Goal: Task Accomplishment & Management: Complete application form

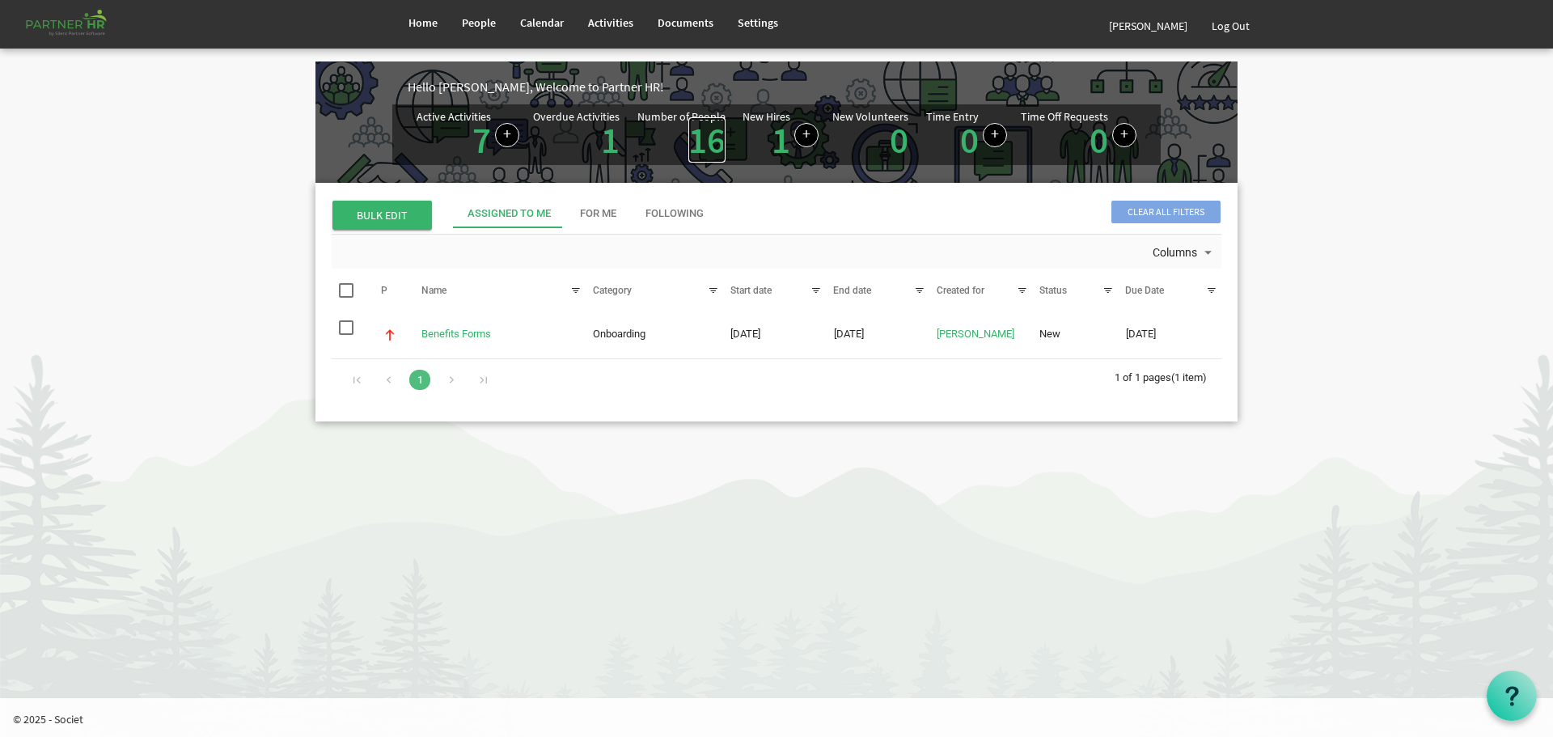
click at [702, 138] on link "16" at bounding box center [706, 139] width 37 height 45
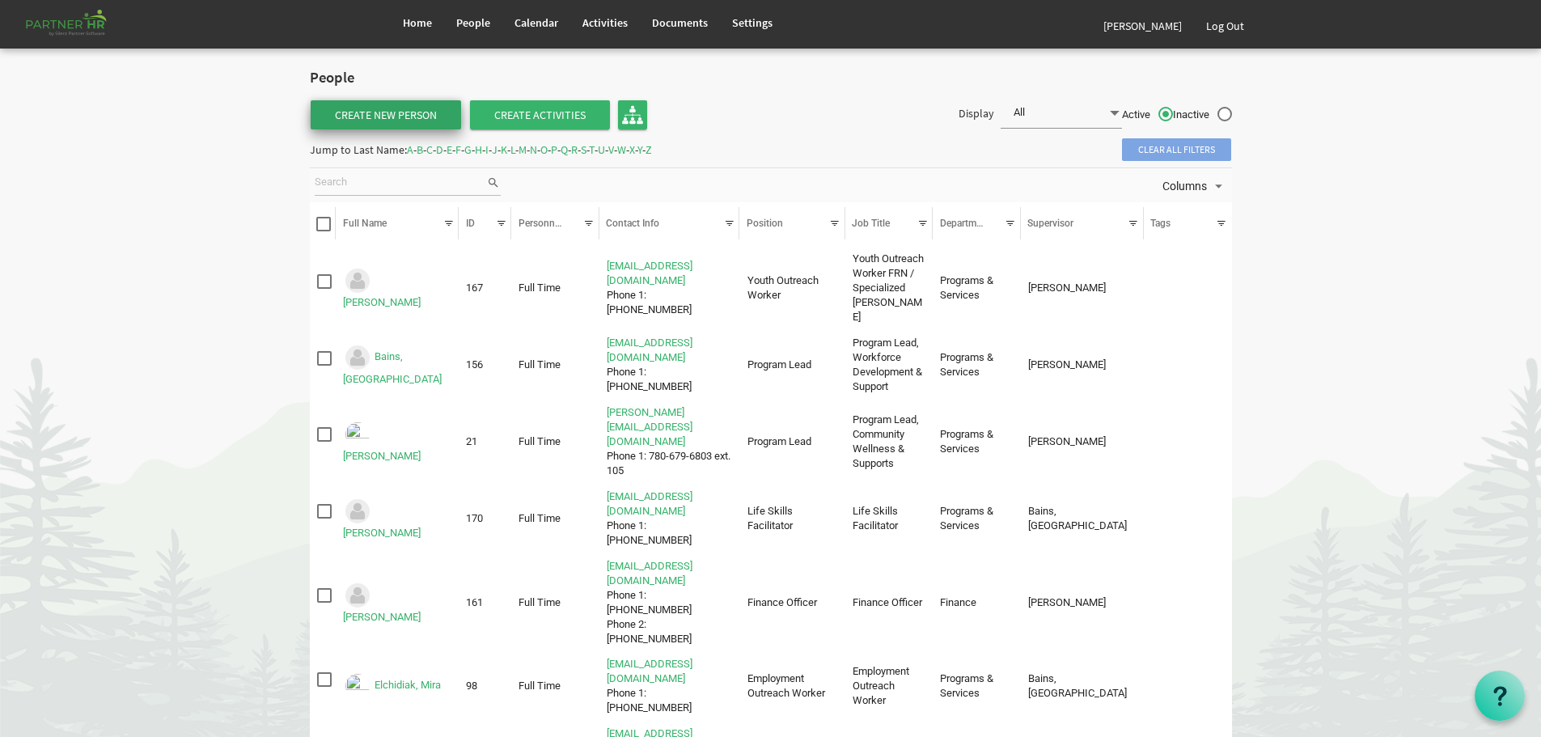
click at [385, 109] on link "Create New Person" at bounding box center [386, 114] width 150 height 29
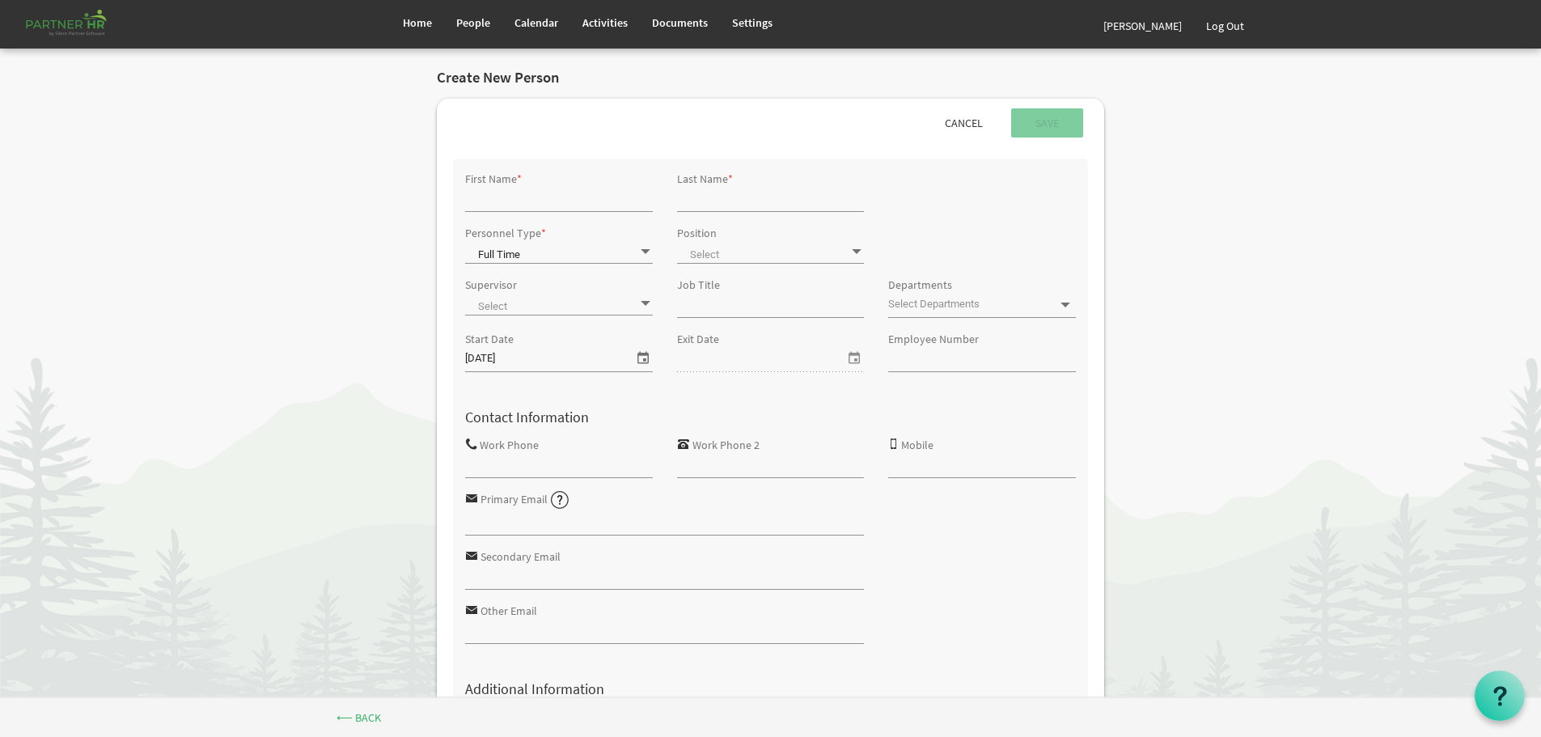
click at [522, 204] on input "First Name" at bounding box center [559, 199] width 188 height 24
type input "Muhammad"
click at [729, 201] on input "Last Name" at bounding box center [771, 199] width 188 height 24
type input "Khan"
click at [645, 252] on span at bounding box center [645, 251] width 15 height 15
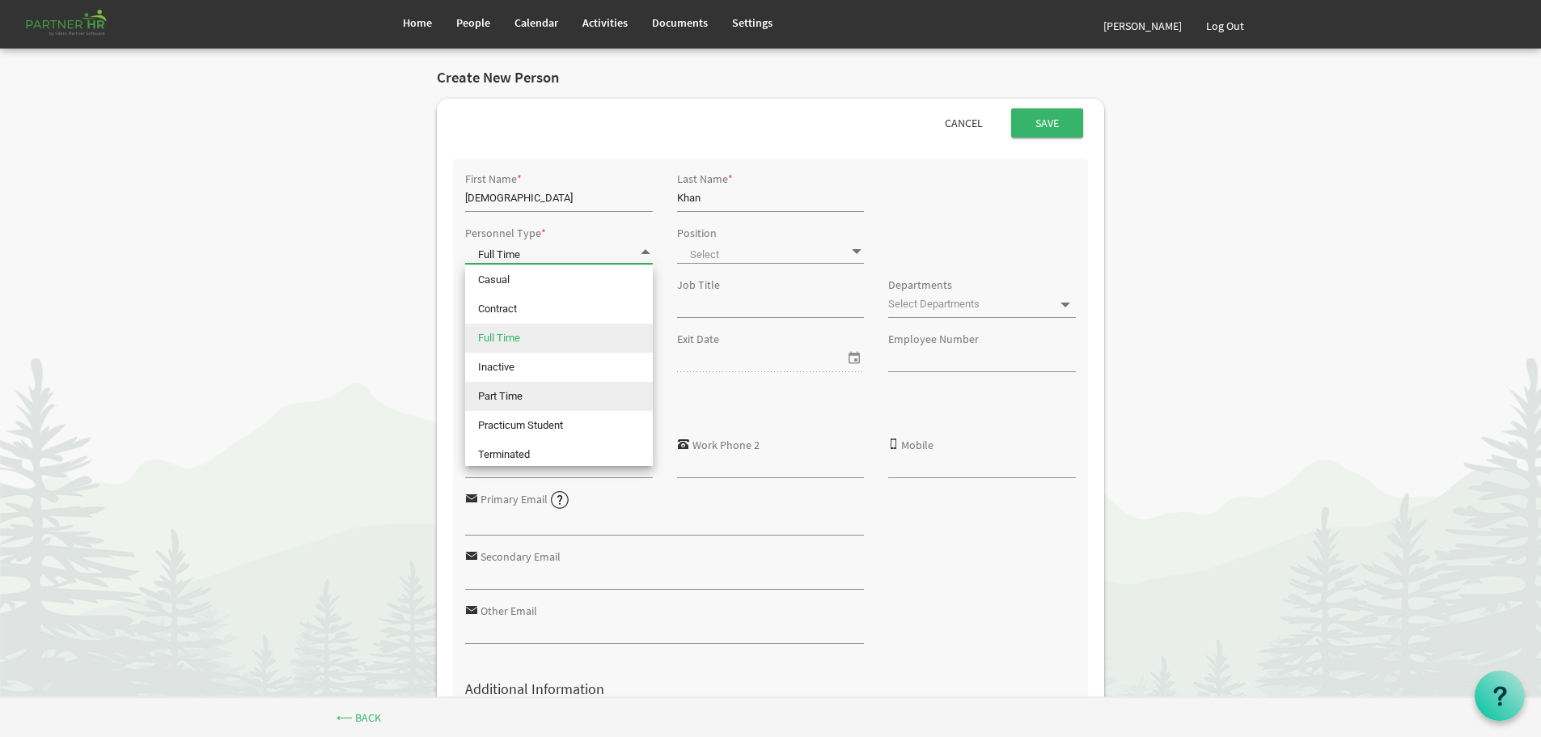
click at [519, 398] on li "Part Time" at bounding box center [559, 396] width 188 height 29
type input "Part Time"
click at [783, 251] on span at bounding box center [771, 252] width 188 height 23
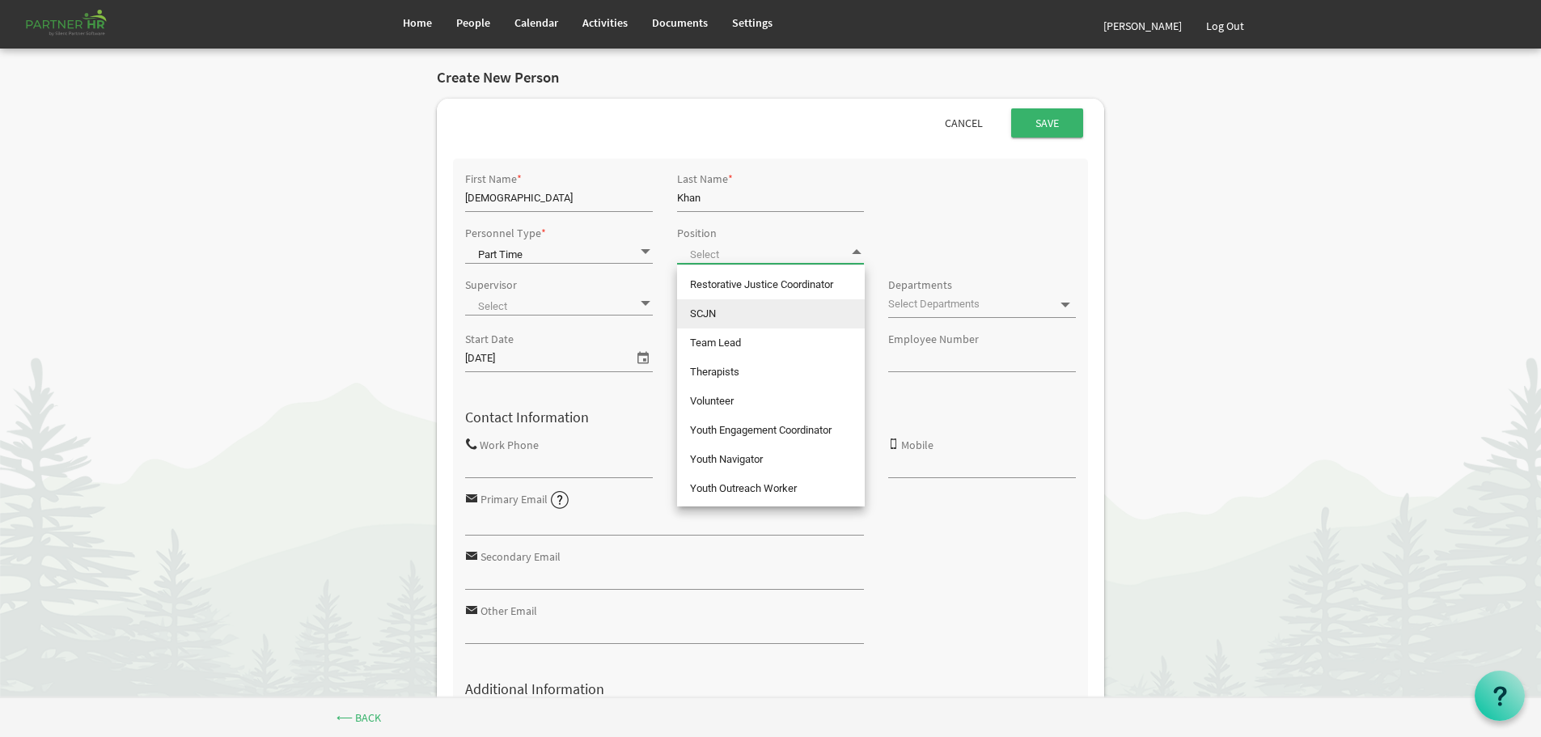
scroll to position [720, 0]
click at [780, 404] on li "Youth Engagement Coordinator" at bounding box center [771, 404] width 188 height 29
type input "Youth Engagement Coordinator"
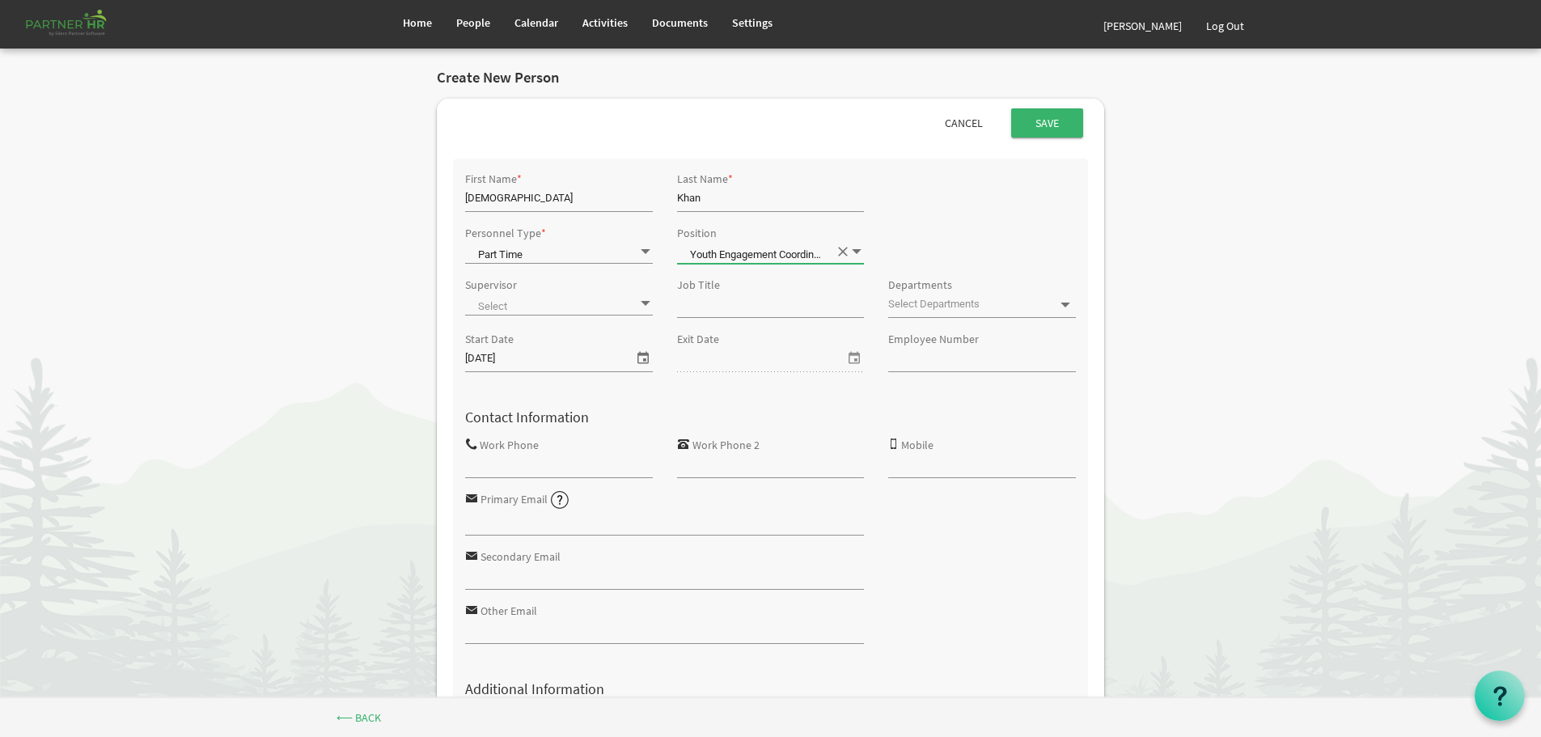
click at [621, 300] on span at bounding box center [559, 304] width 188 height 23
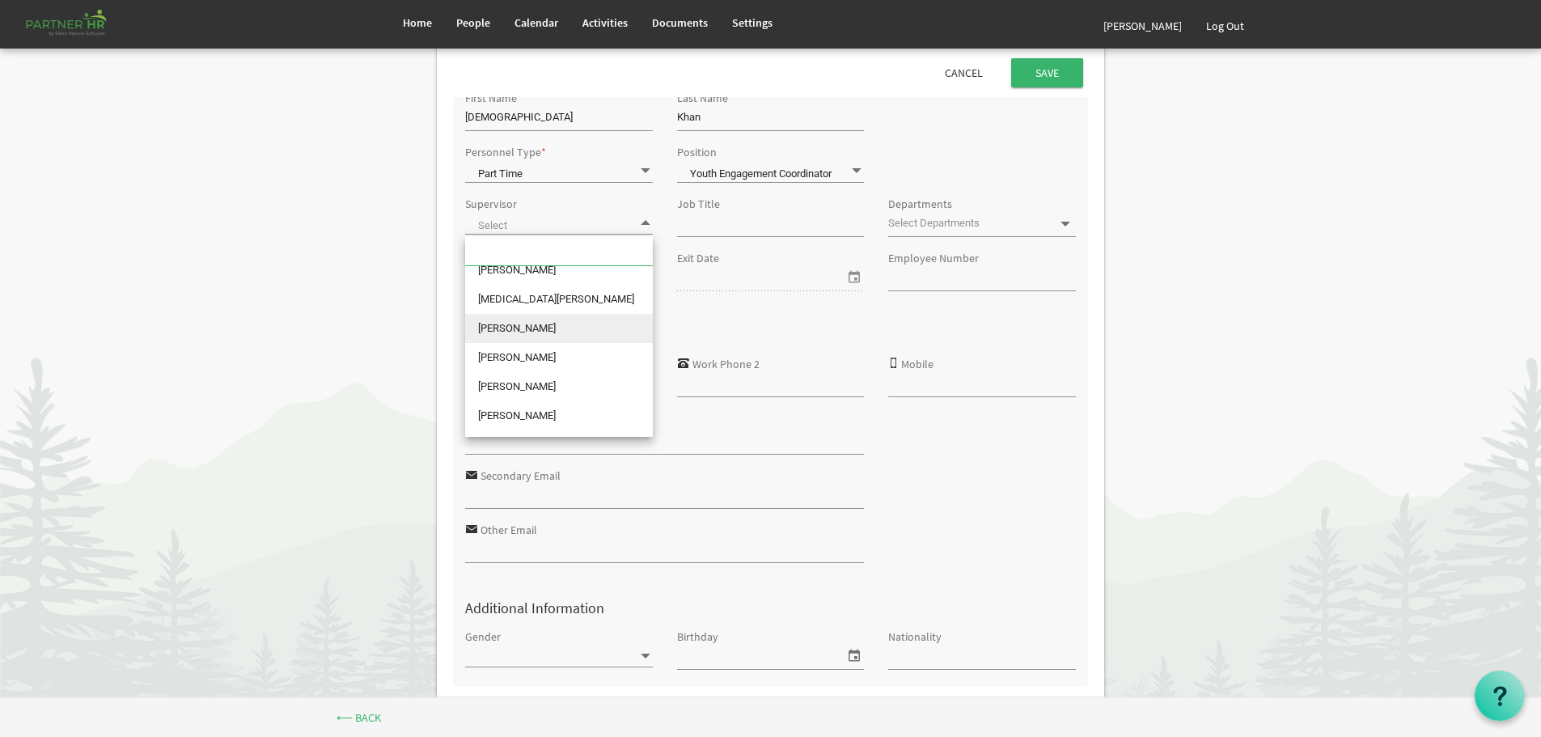
scroll to position [163, 0]
click at [527, 349] on li "Mylene Garcia" at bounding box center [559, 351] width 188 height 29
type input "Mylene Garcia"
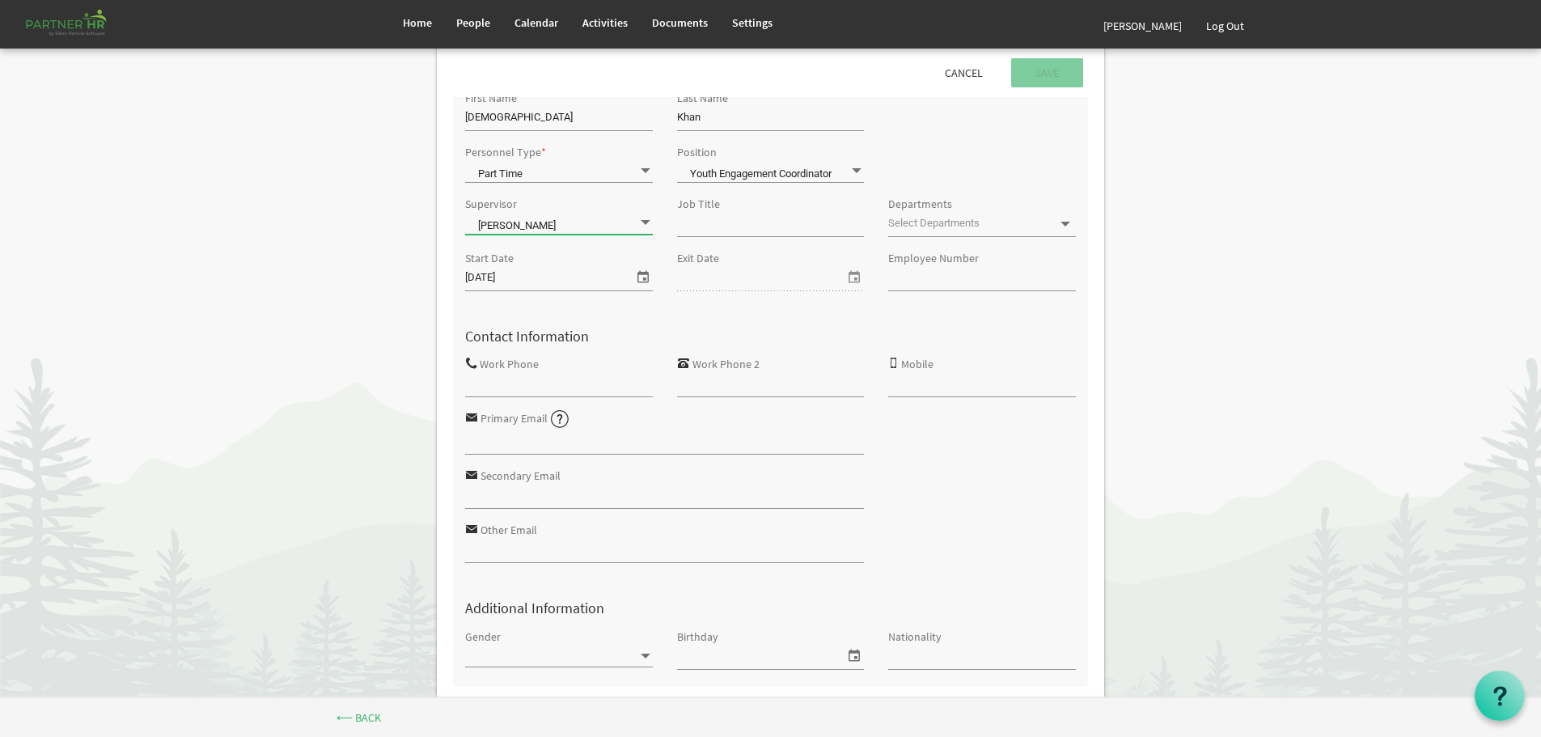
click at [743, 226] on input "Job Title" at bounding box center [771, 224] width 188 height 24
type input "Youth Engagement Coordinator"
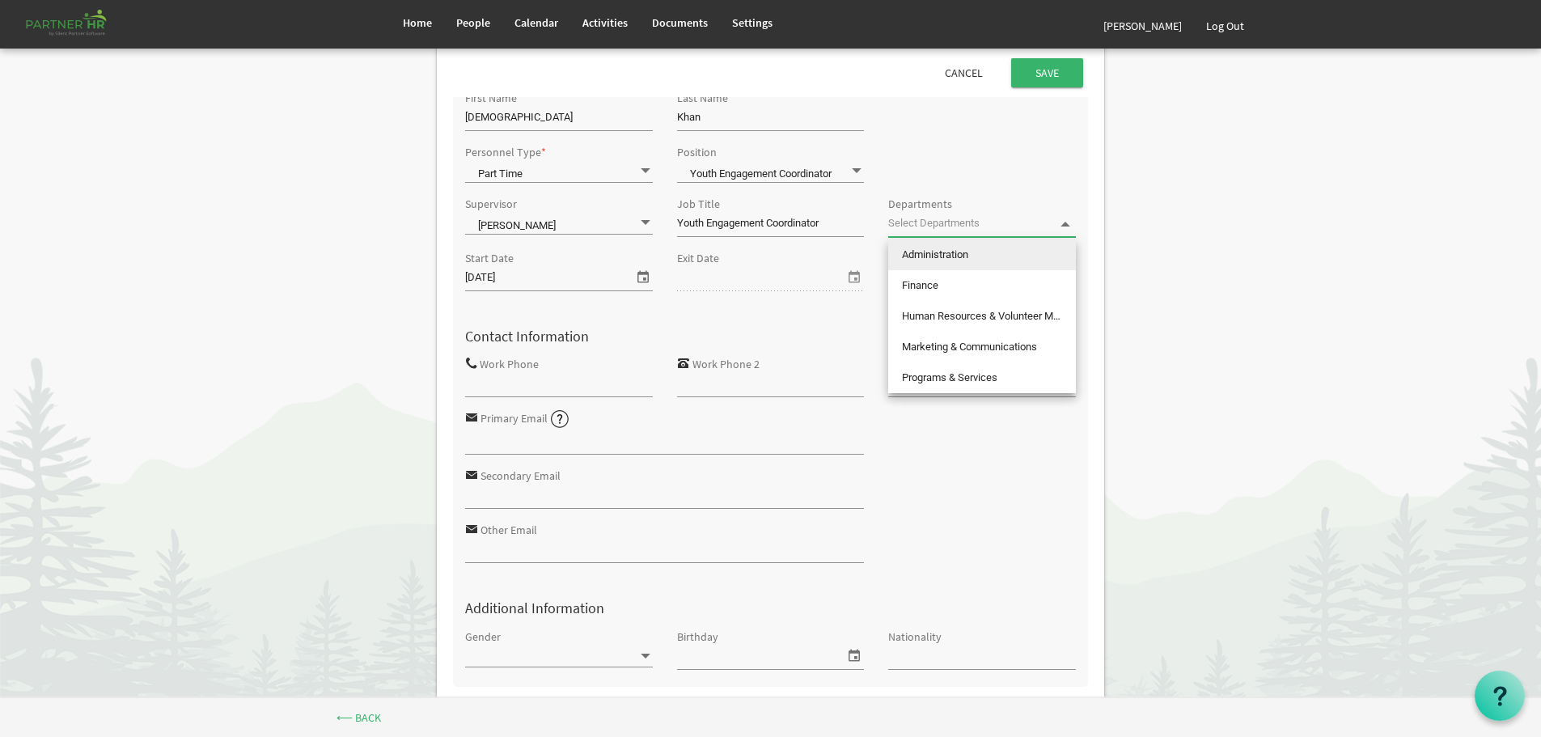
click at [1065, 222] on span at bounding box center [1065, 224] width 15 height 15
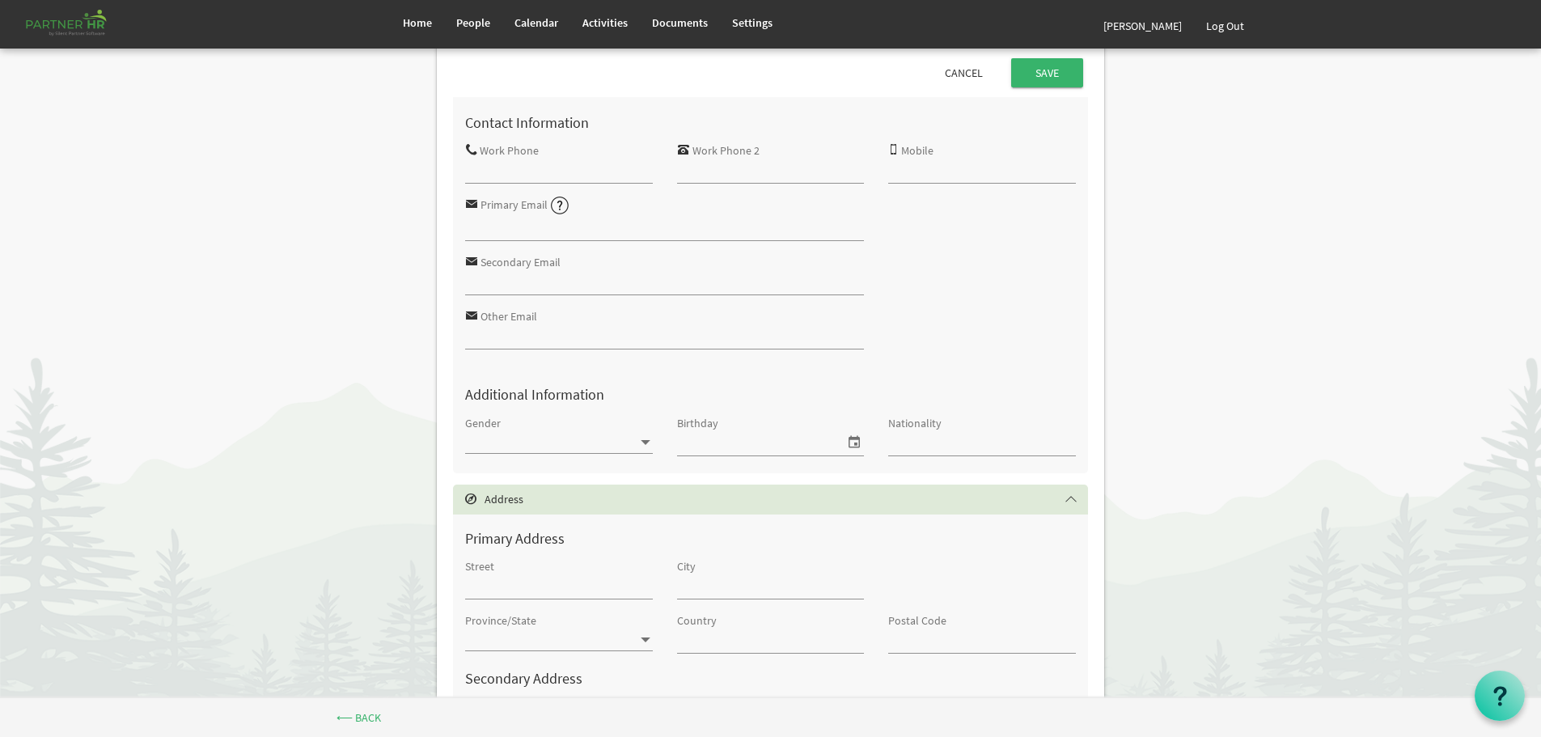
scroll to position [324, 0]
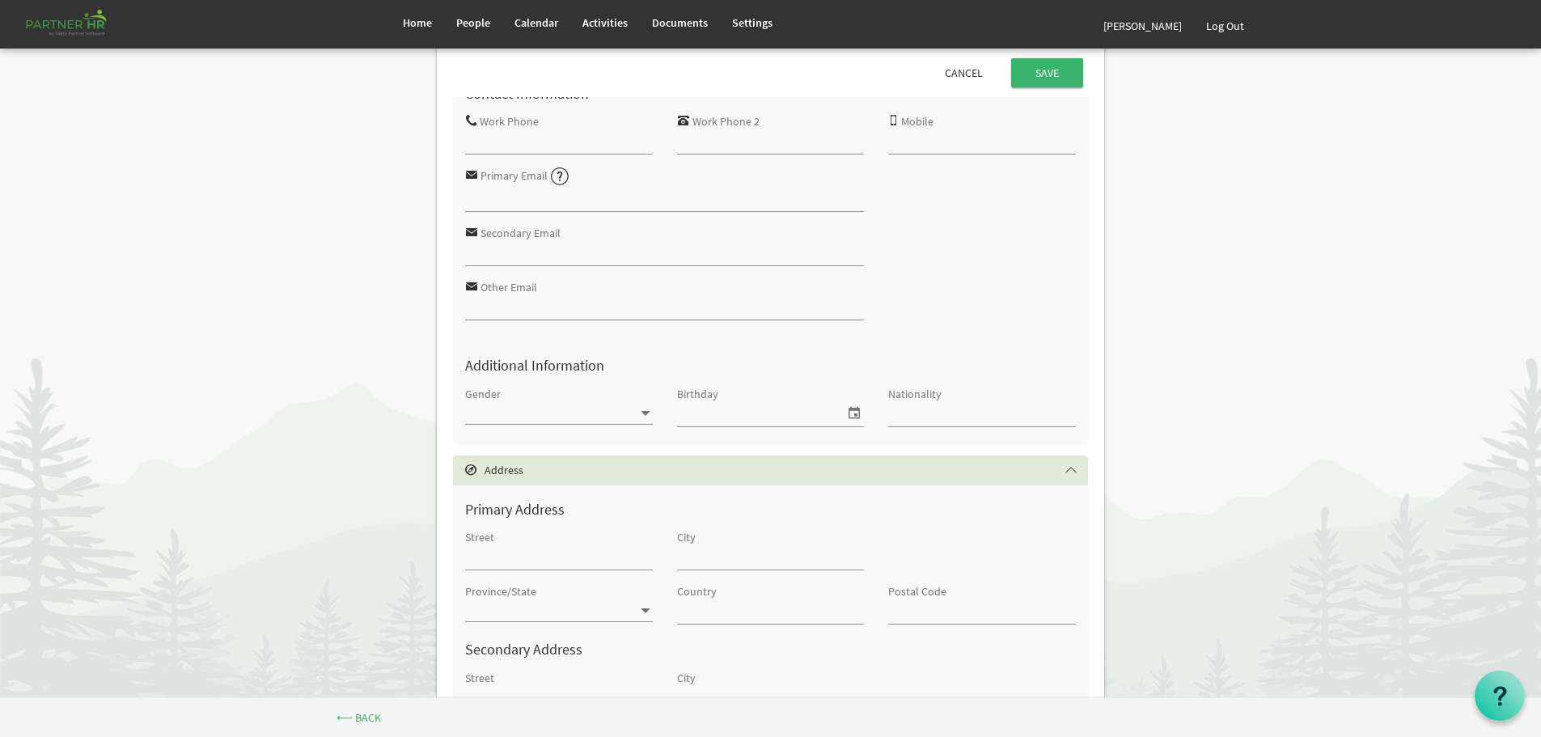
click at [642, 412] on span at bounding box center [645, 412] width 15 height 15
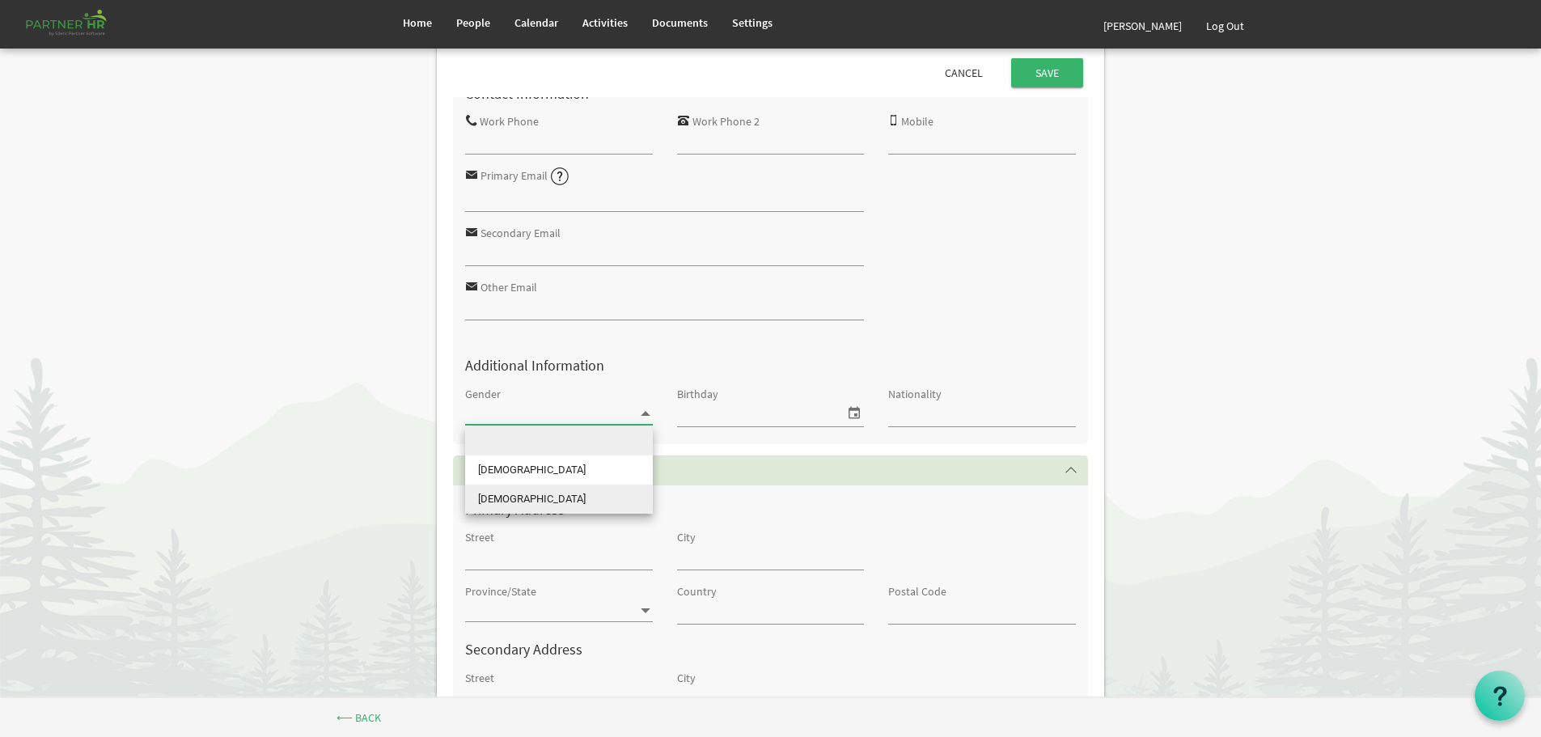
click at [527, 493] on li "Male" at bounding box center [559, 499] width 188 height 29
type input "Male"
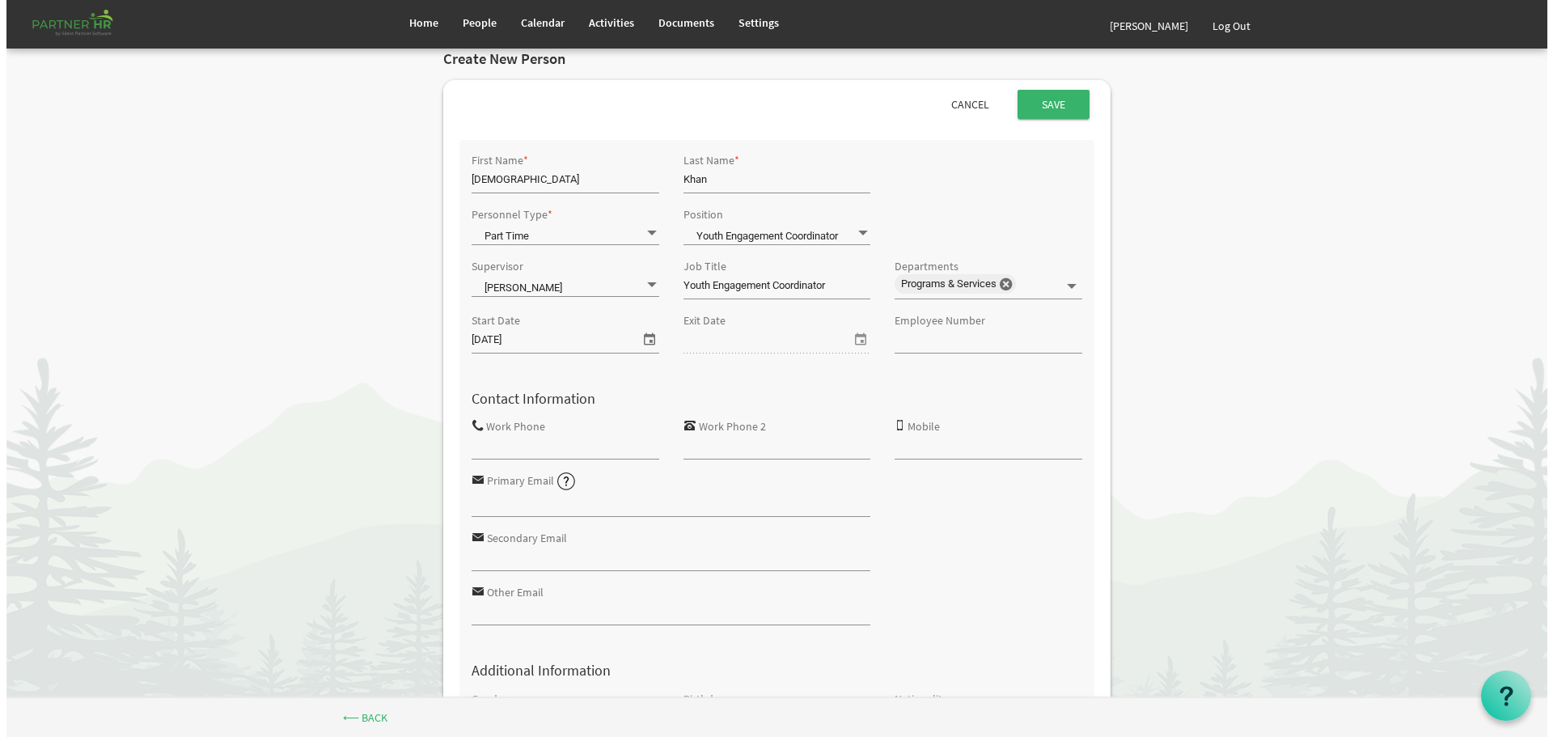
scroll to position [0, 0]
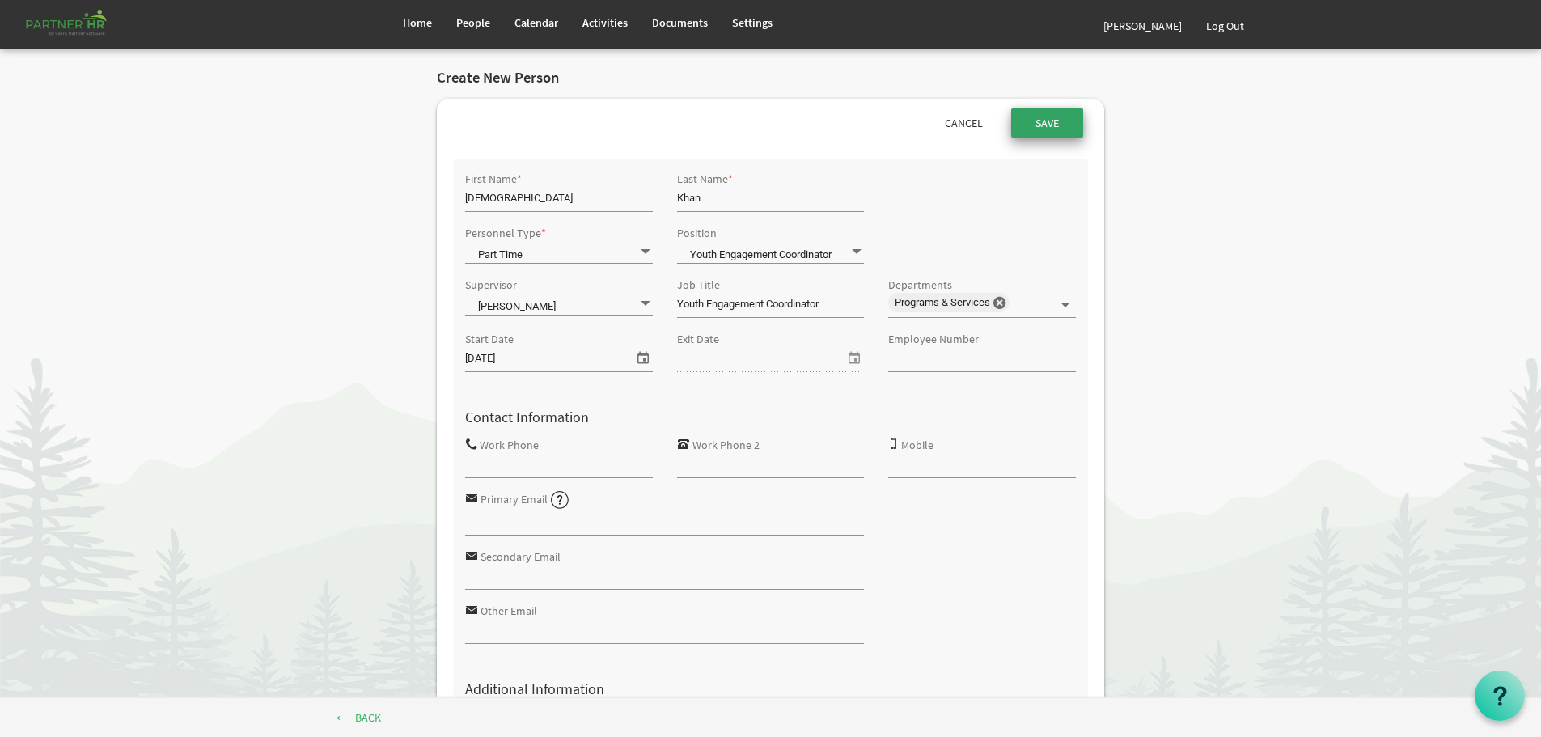
click at [1048, 114] on input "submit" at bounding box center [1047, 122] width 72 height 29
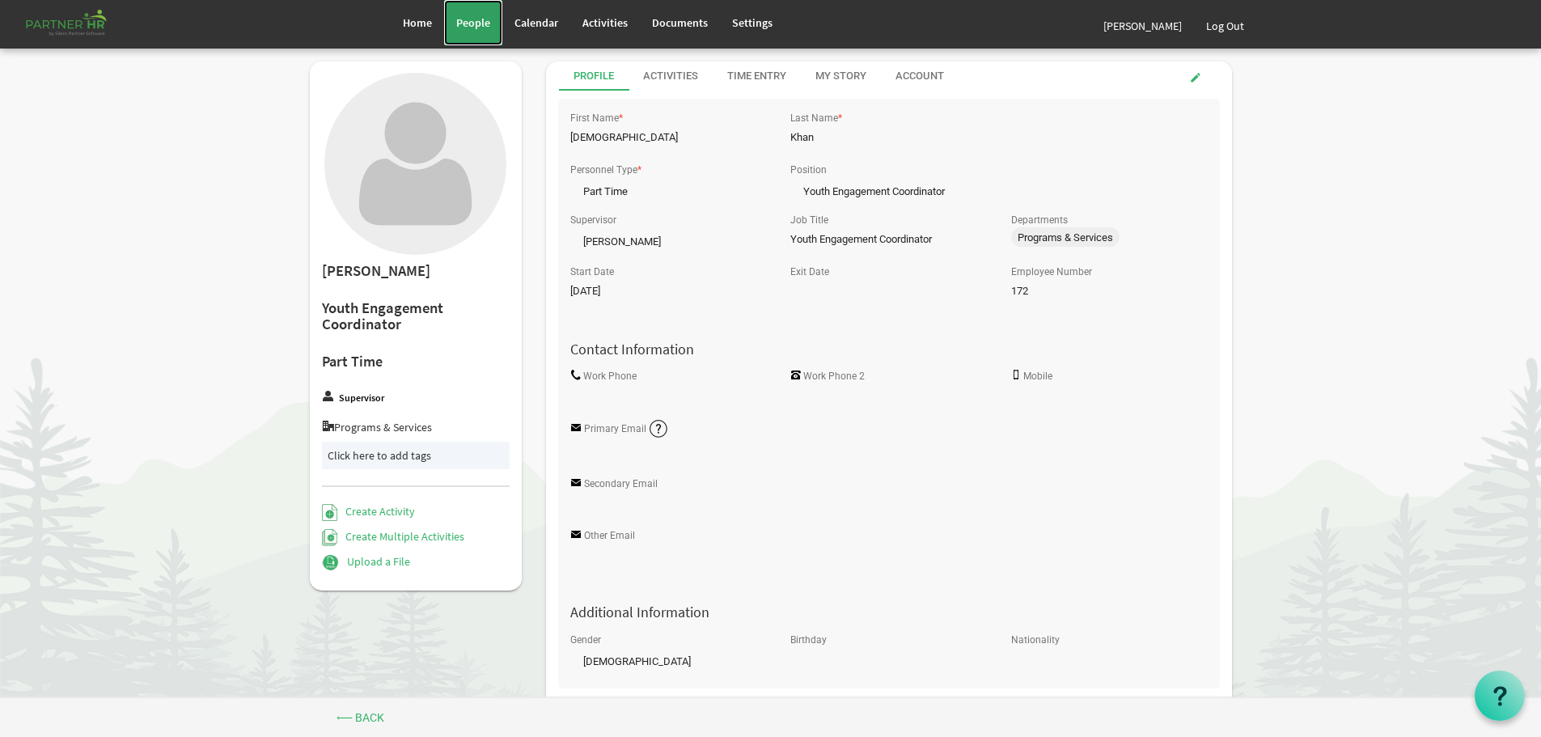
click at [472, 21] on span "People" at bounding box center [473, 22] width 34 height 15
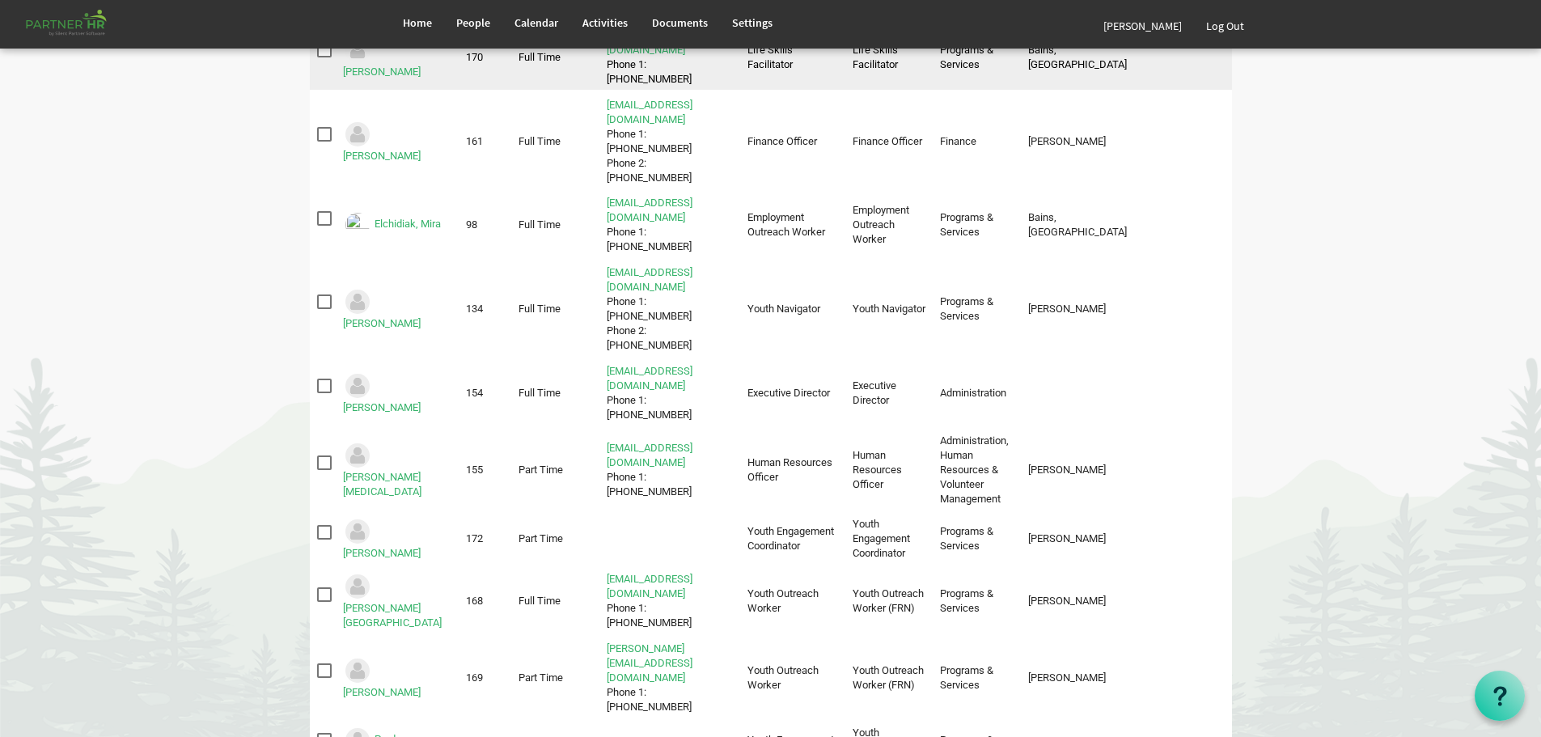
scroll to position [485, 0]
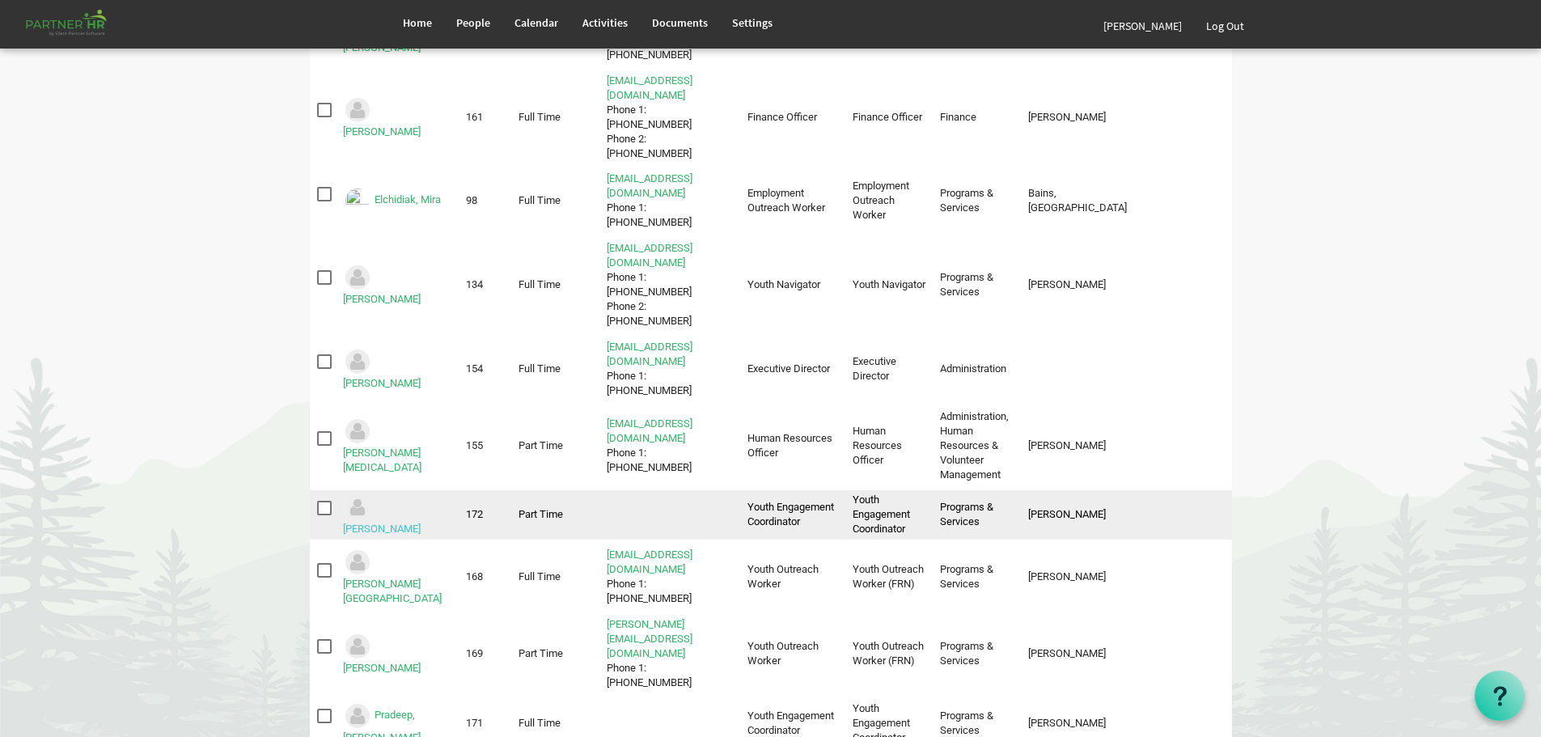
click at [371, 523] on link "Khan, Muhammad" at bounding box center [382, 529] width 78 height 12
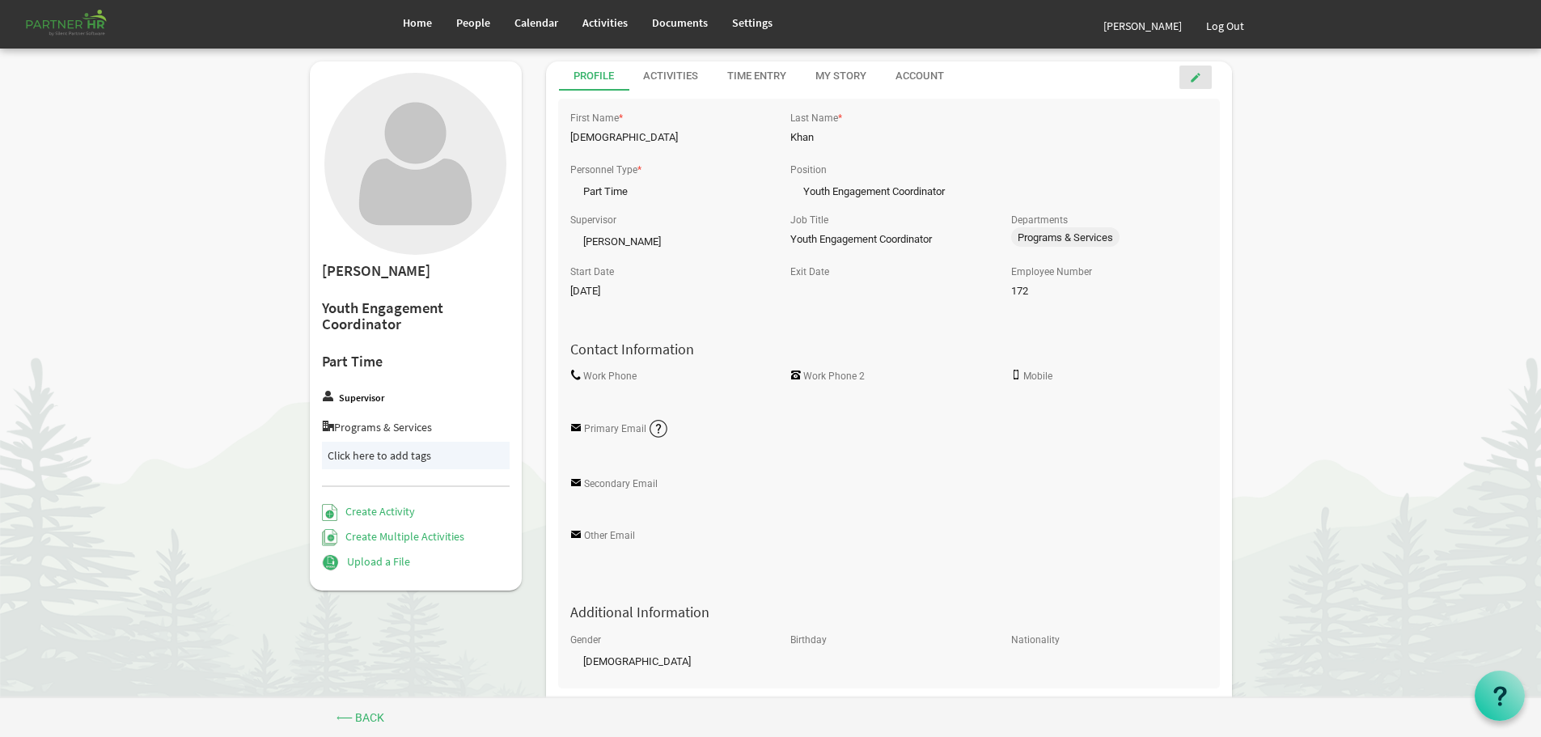
click at [1196, 73] on span at bounding box center [1195, 77] width 11 height 11
click at [624, 455] on input "Primary Email" at bounding box center [778, 454] width 417 height 24
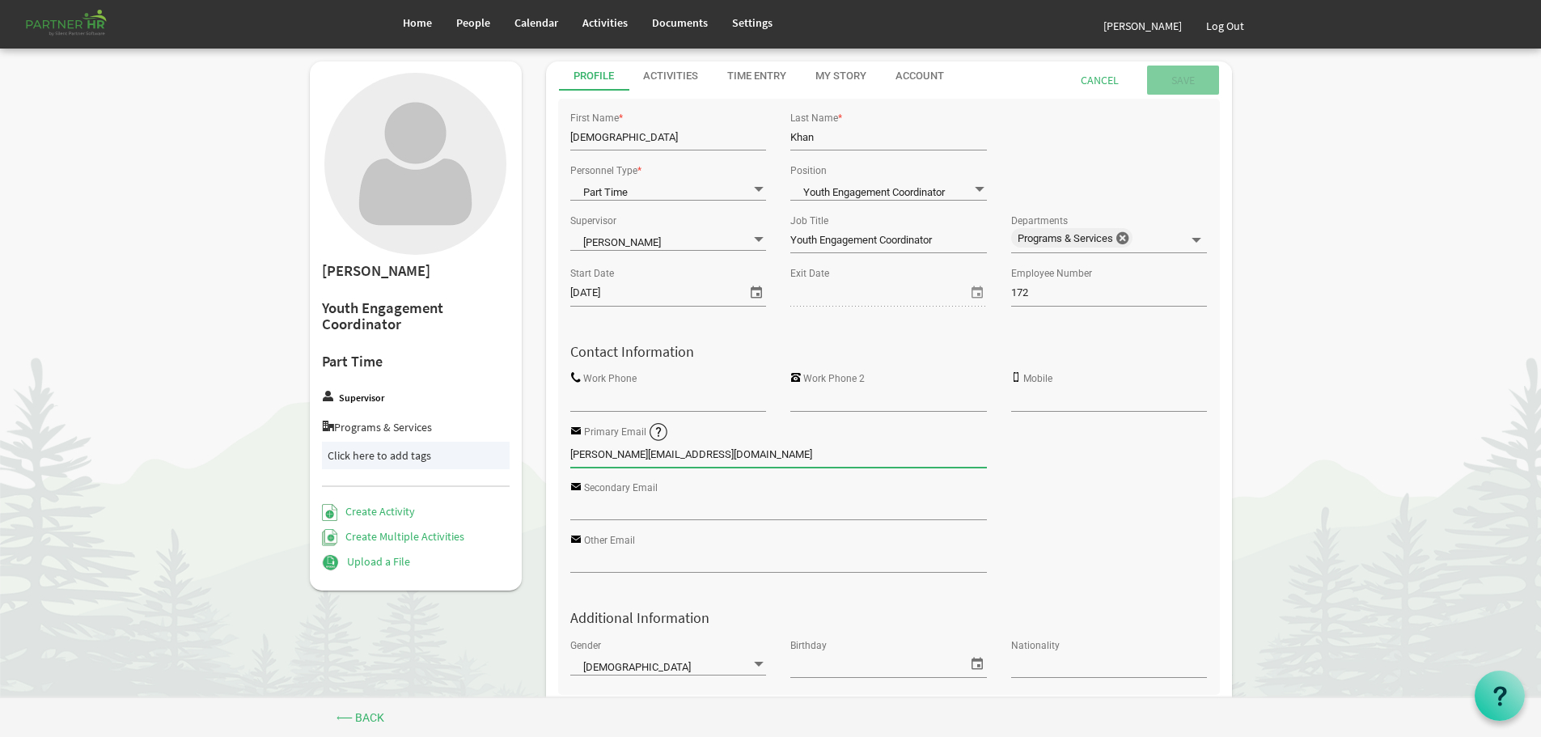
type input "[PERSON_NAME][EMAIL_ADDRESS][DOMAIN_NAME]"
drag, startPoint x: 692, startPoint y: 510, endPoint x: 809, endPoint y: 438, distance: 136.9
click at [693, 510] on input "Secondary Email" at bounding box center [778, 507] width 417 height 24
click at [1178, 78] on input "submit" at bounding box center [1183, 80] width 72 height 29
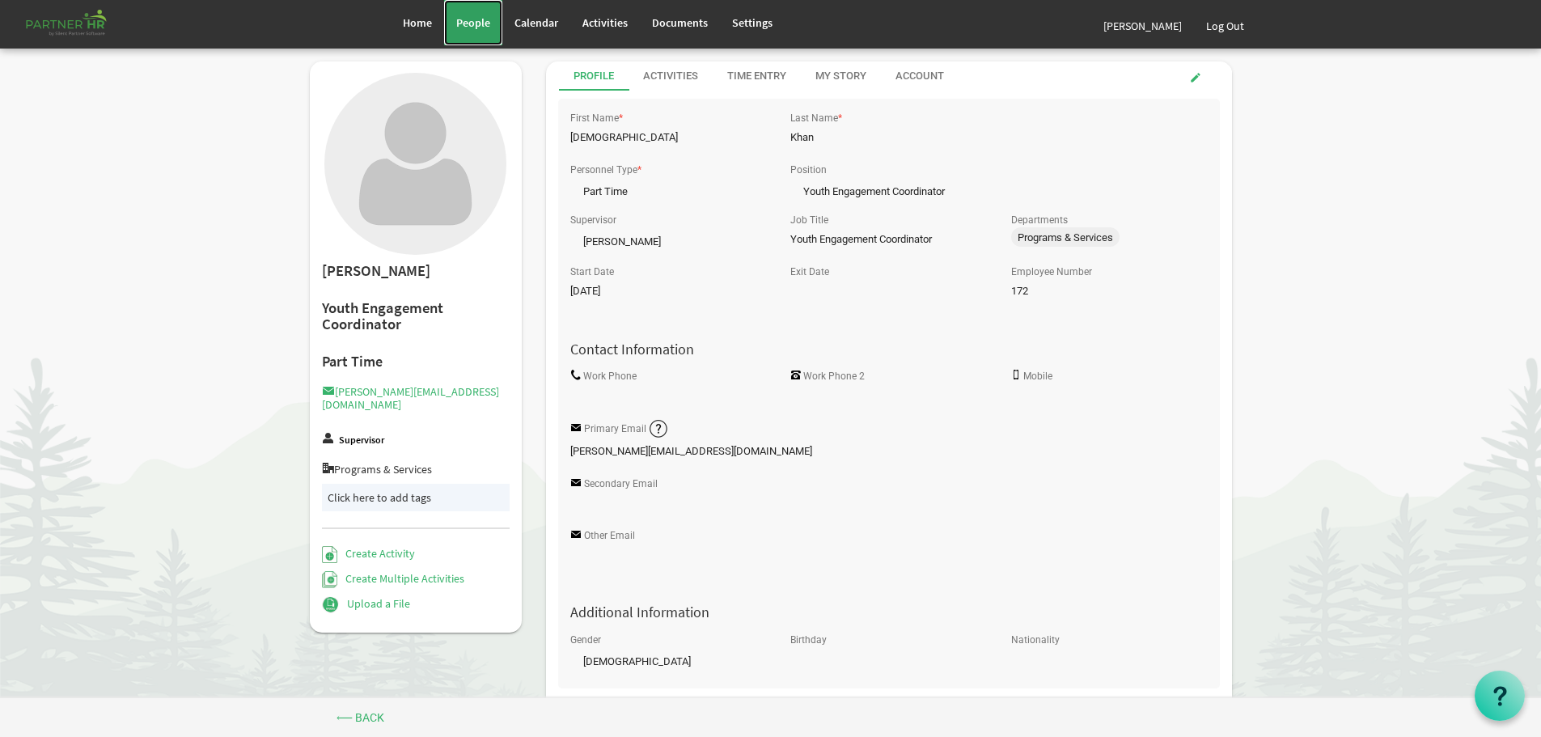
click at [476, 23] on span "People" at bounding box center [473, 22] width 34 height 15
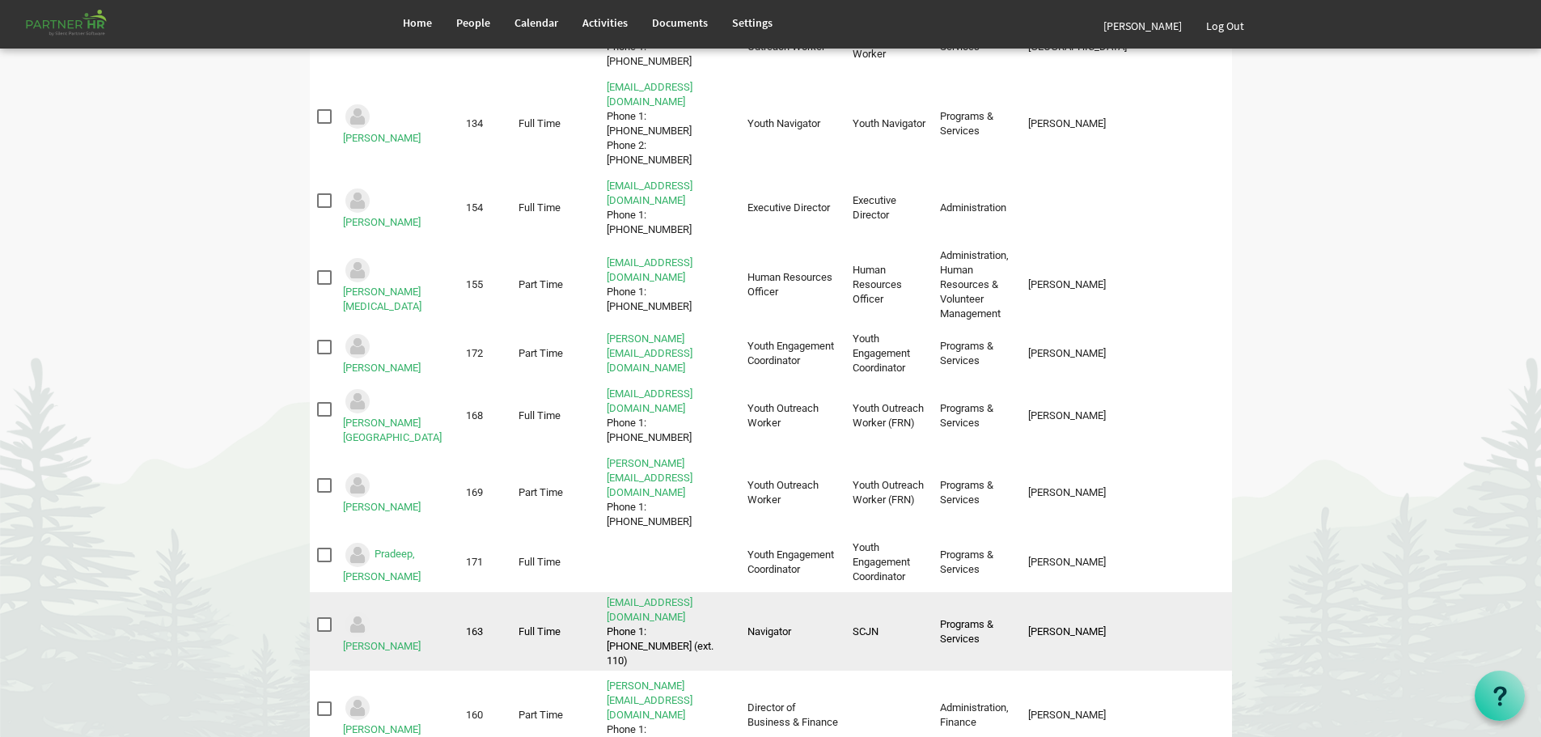
scroll to position [647, 0]
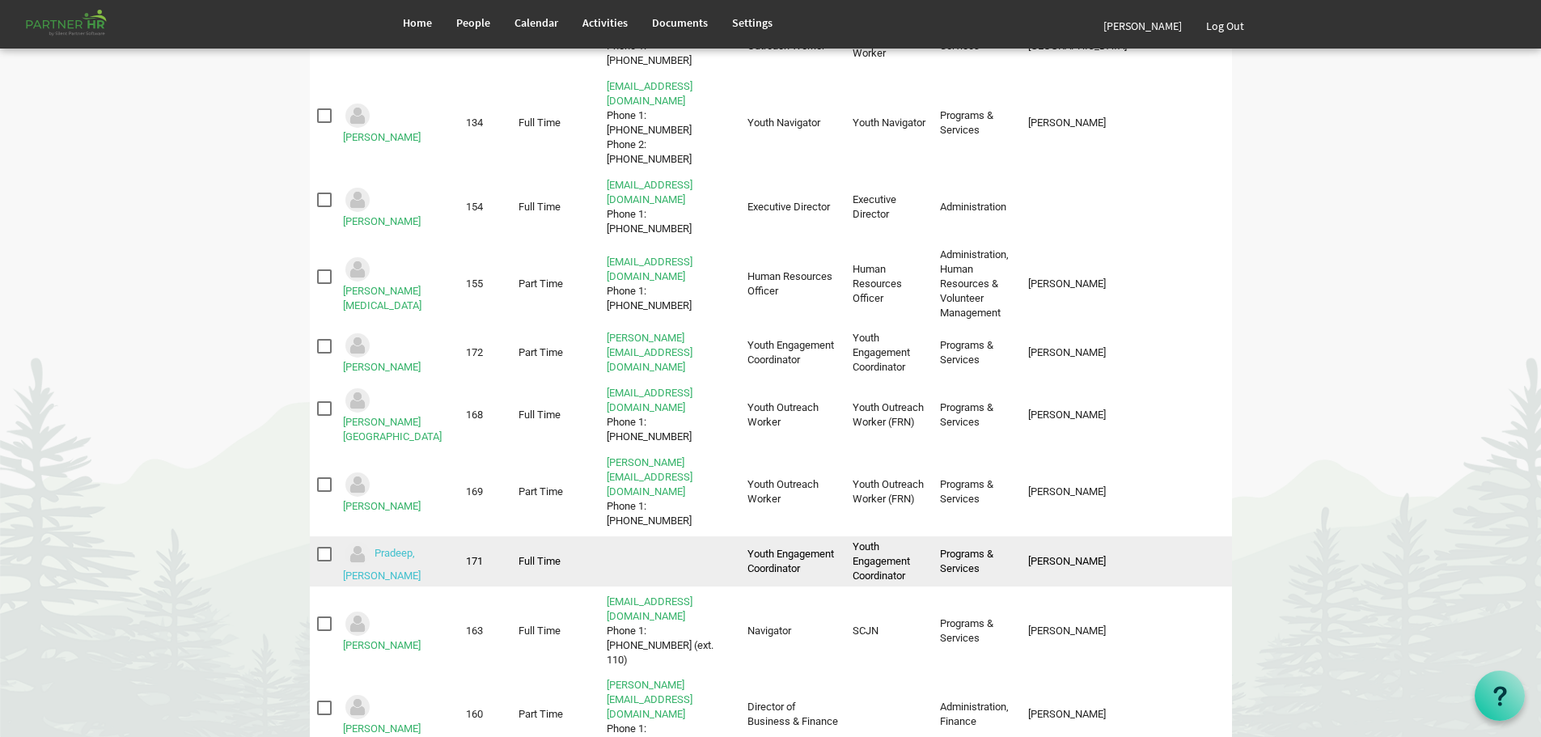
click at [409, 547] on link "Pradeep, Rohith" at bounding box center [382, 564] width 78 height 35
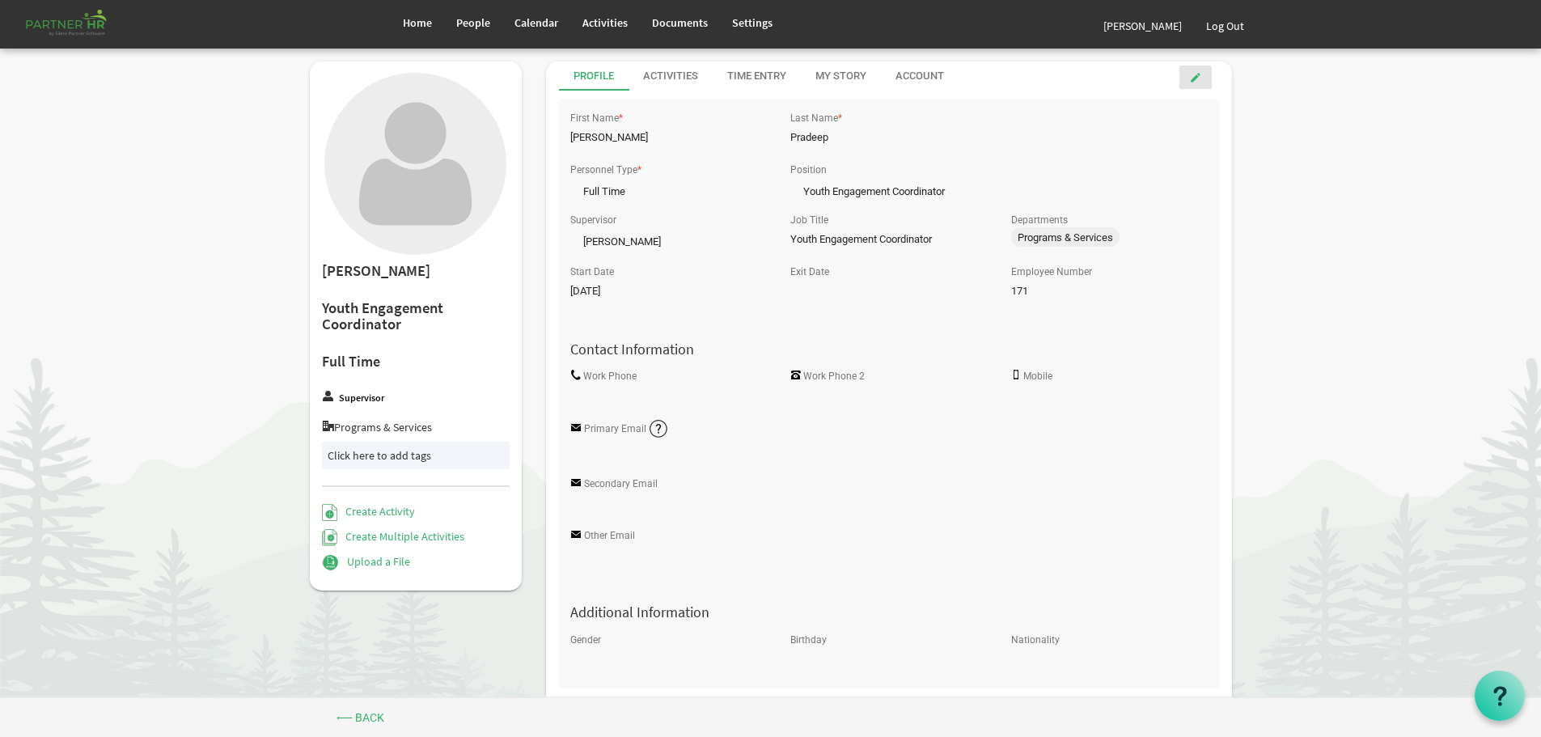
click at [1194, 74] on span at bounding box center [1195, 77] width 11 height 11
click at [617, 458] on input "Primary Email" at bounding box center [778, 454] width 417 height 24
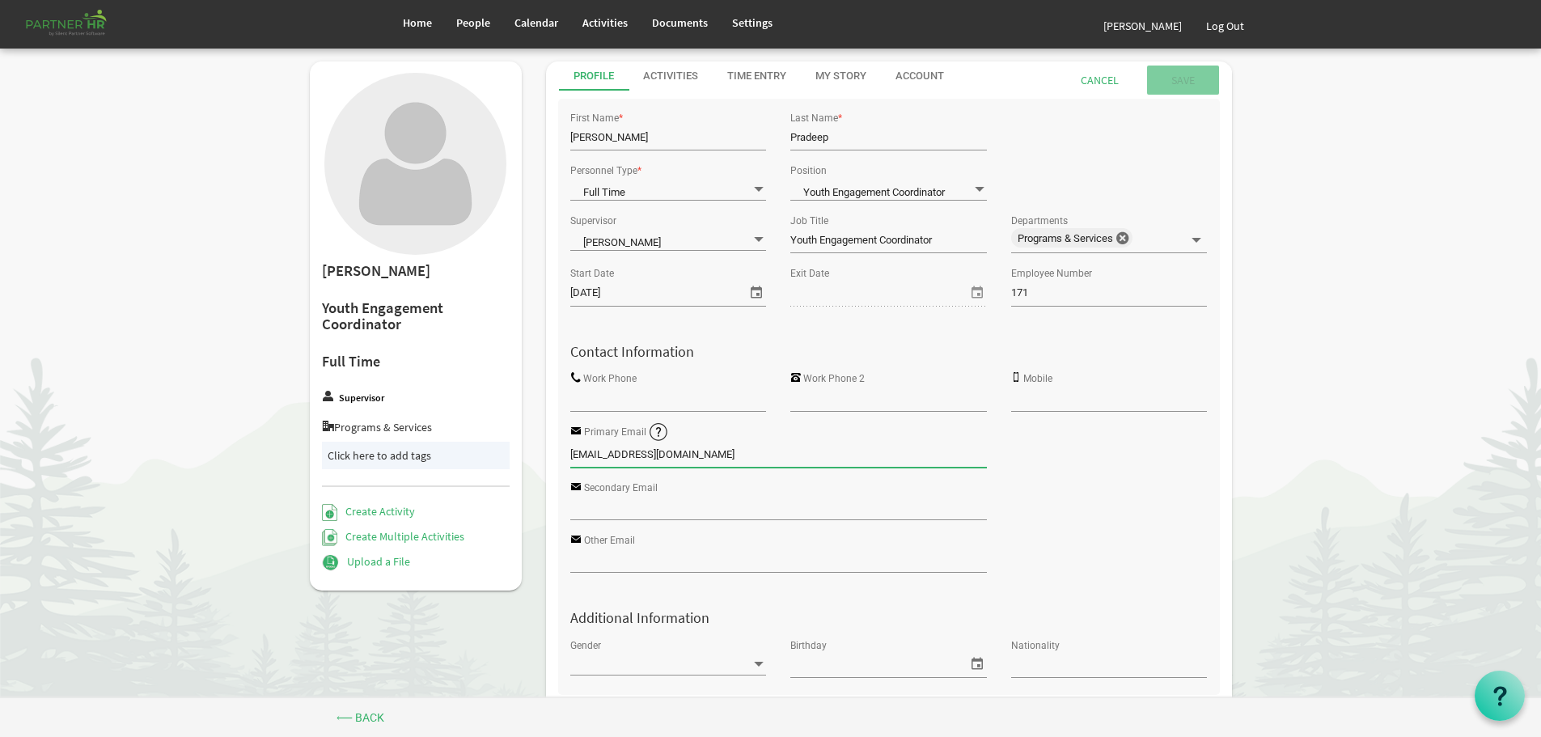
click at [628, 455] on input "[EMAIL_ADDRESS][DOMAIN_NAME]" at bounding box center [778, 454] width 417 height 24
type input "[EMAIL_ADDRESS][DOMAIN_NAME]"
drag, startPoint x: 785, startPoint y: 509, endPoint x: 970, endPoint y: 362, distance: 236.0
click at [786, 509] on input "Secondary Email" at bounding box center [778, 507] width 417 height 24
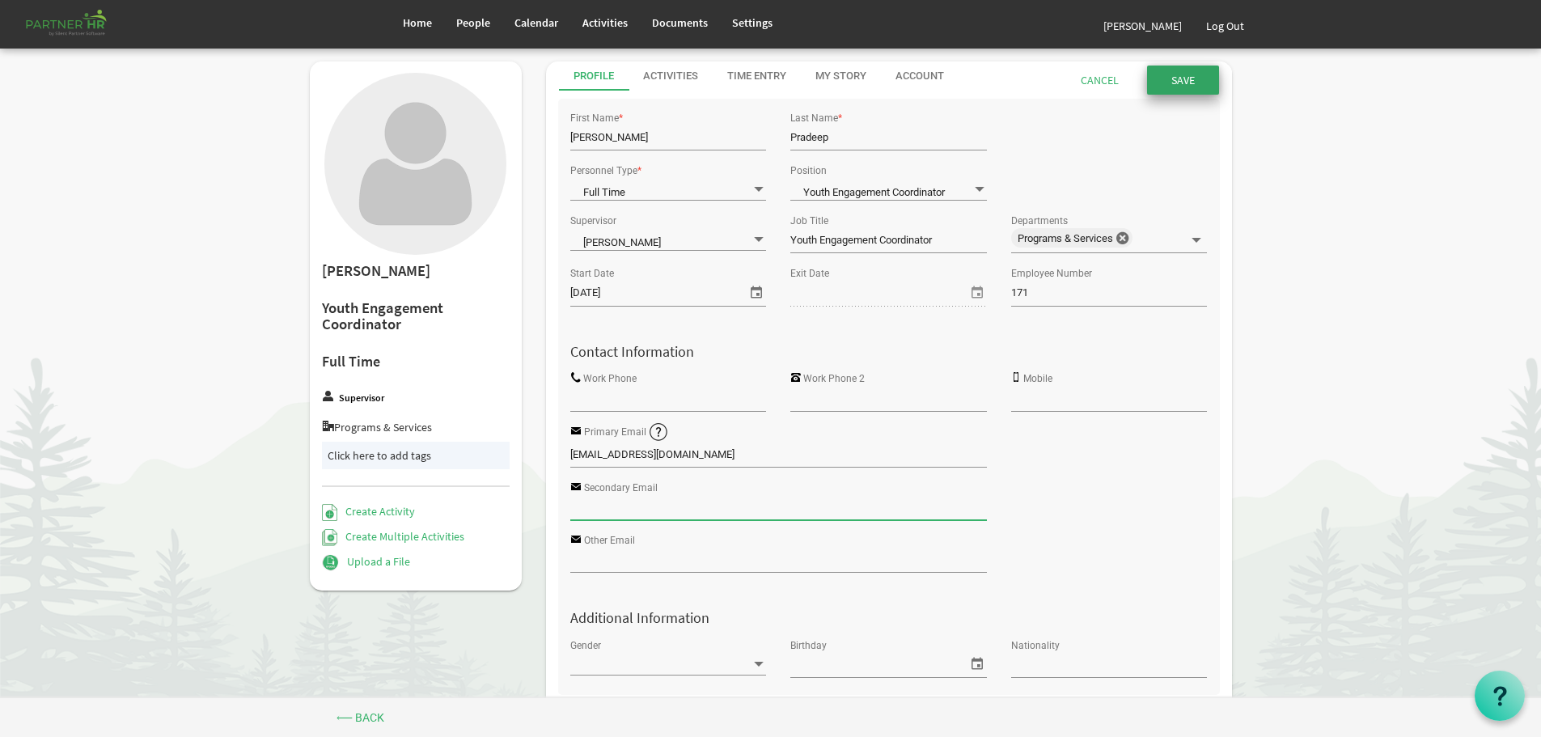
click at [1184, 77] on input "Save" at bounding box center [1183, 80] width 72 height 29
